Goal: Navigation & Orientation: Understand site structure

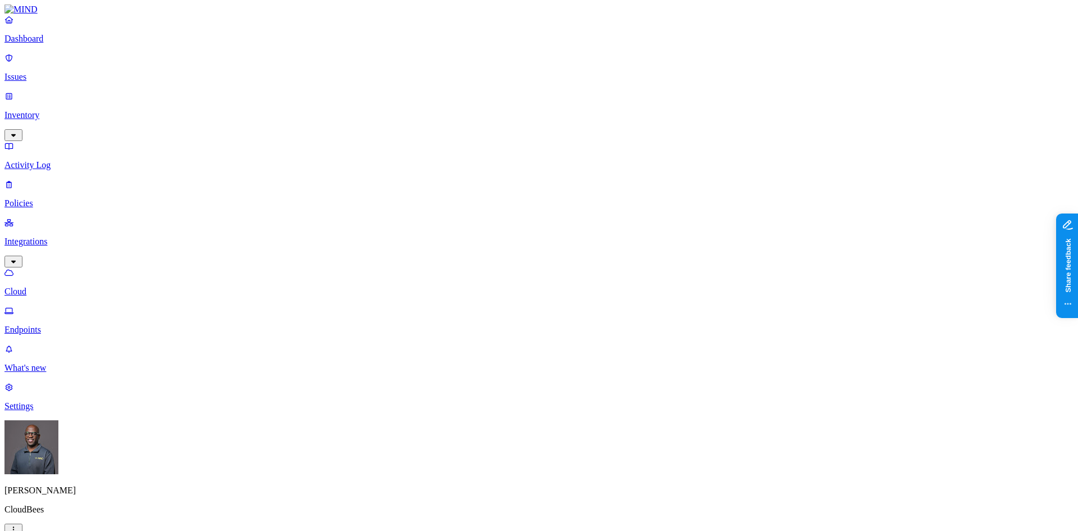
click at [45, 44] on p "Dashboard" at bounding box center [538, 39] width 1069 height 10
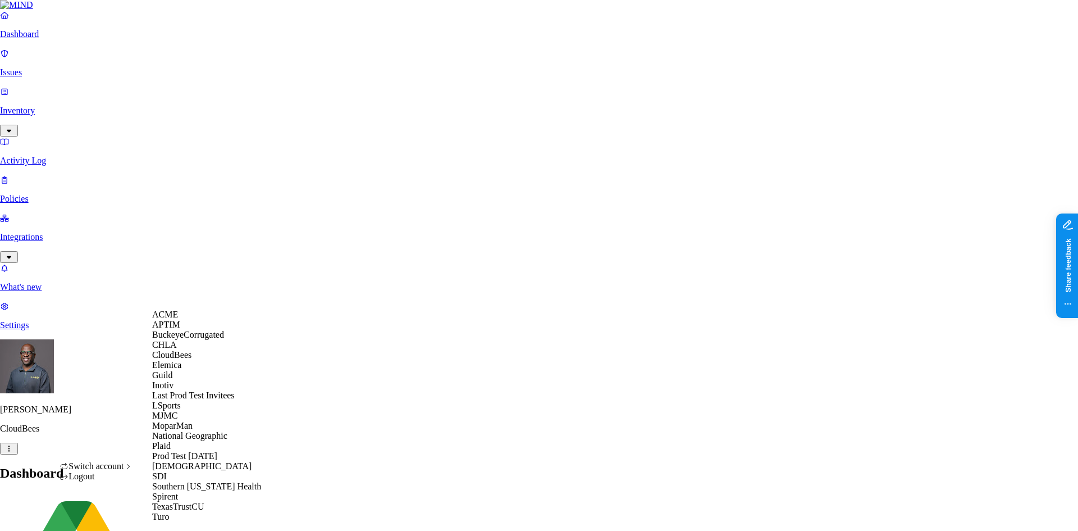
click at [191, 339] on span "BuckeyeCorrugated" at bounding box center [188, 335] width 72 height 10
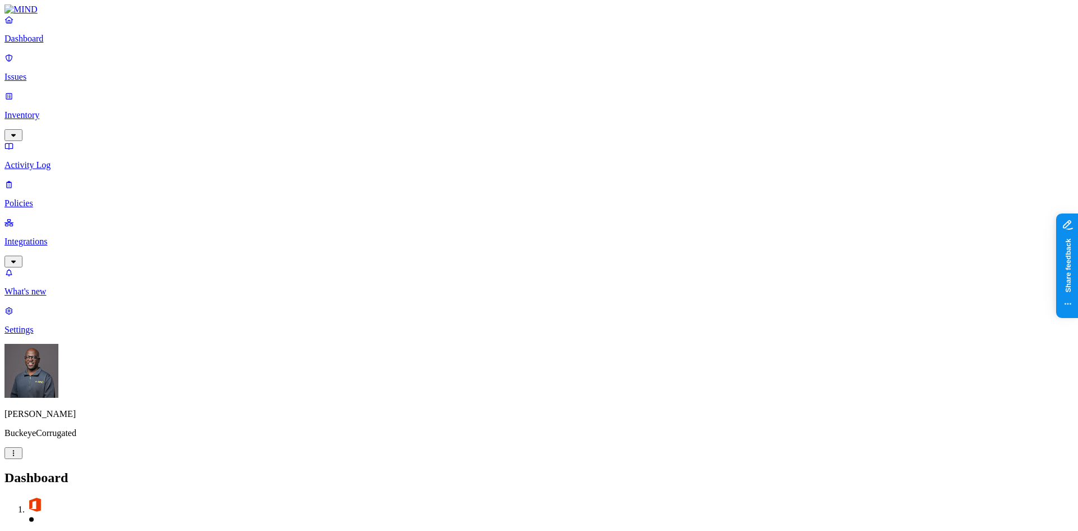
click at [41, 72] on p "Issues" at bounding box center [538, 77] width 1069 height 10
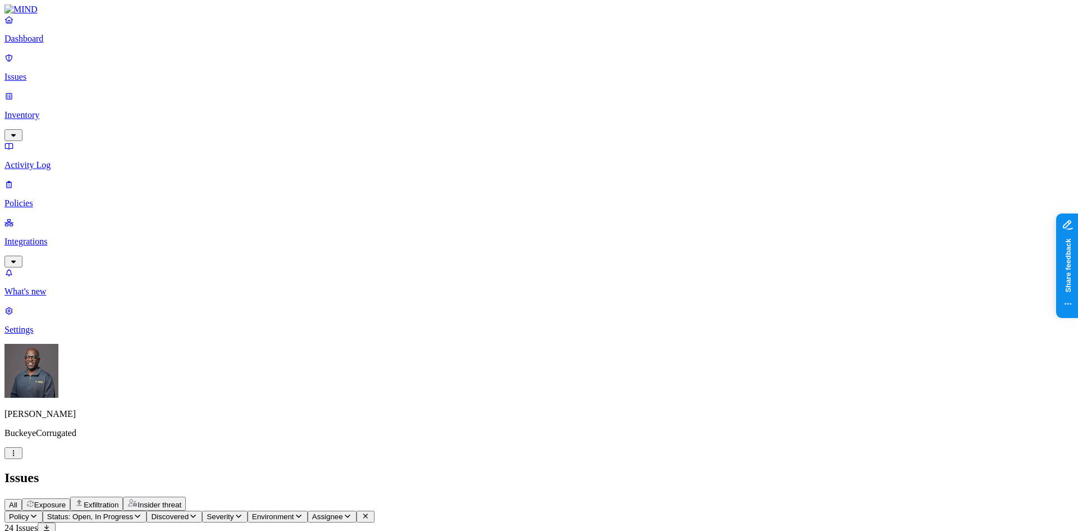
click at [39, 198] on p "Policies" at bounding box center [538, 203] width 1069 height 10
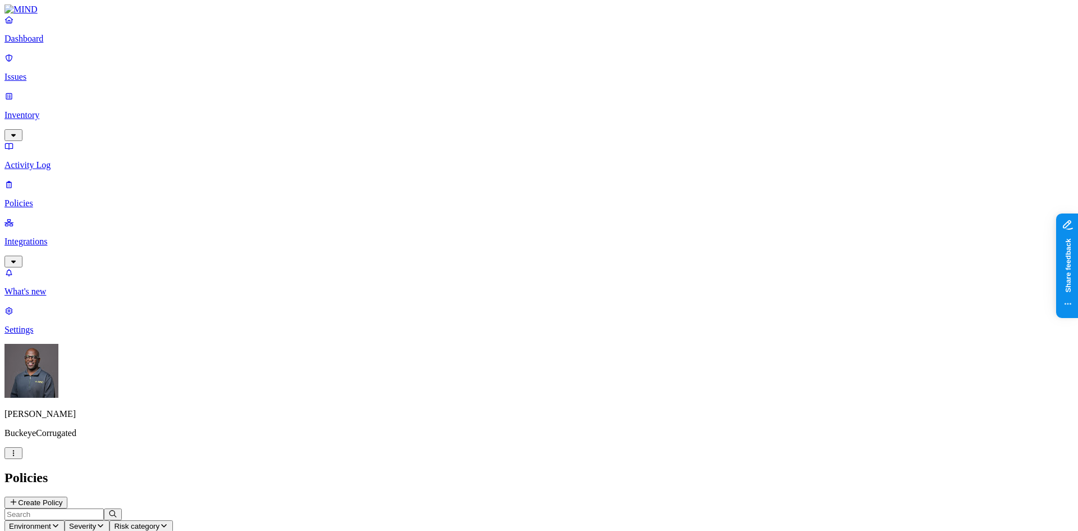
click at [35, 44] on p "Dashboard" at bounding box center [538, 39] width 1069 height 10
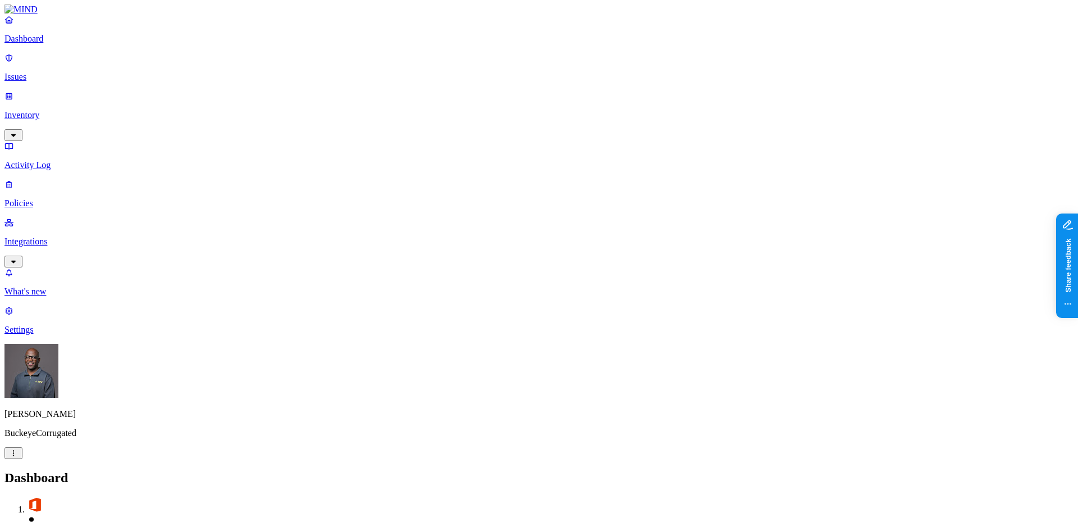
drag, startPoint x: 407, startPoint y: 331, endPoint x: 499, endPoint y: 328, distance: 92.1
